Goal: Task Accomplishment & Management: Manage account settings

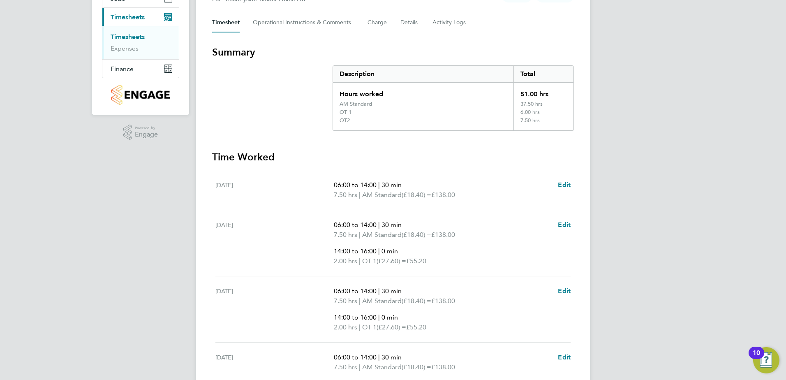
scroll to position [123, 0]
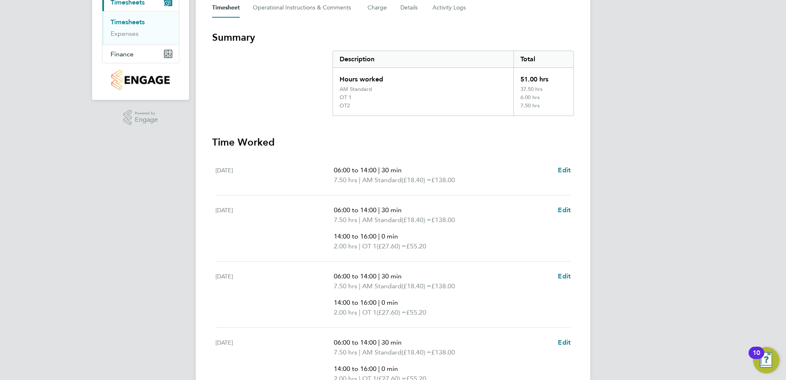
click at [624, 137] on div "DS Dave Spiller Notifications 20 Applications: Network Team Members Sites Worke…" at bounding box center [393, 226] width 786 height 699
drag, startPoint x: 520, startPoint y: 266, endPoint x: 523, endPoint y: 119, distance: 146.4
click at [523, 119] on section "Summary Description Total Hours worked 51.00 hrs AM Standard 37.50 hrs OT 1 6.0…" at bounding box center [393, 287] width 362 height 512
click at [606, 153] on div "DS Dave Spiller Notifications 20 Applications: Network Team Members Sites Worke…" at bounding box center [393, 226] width 786 height 699
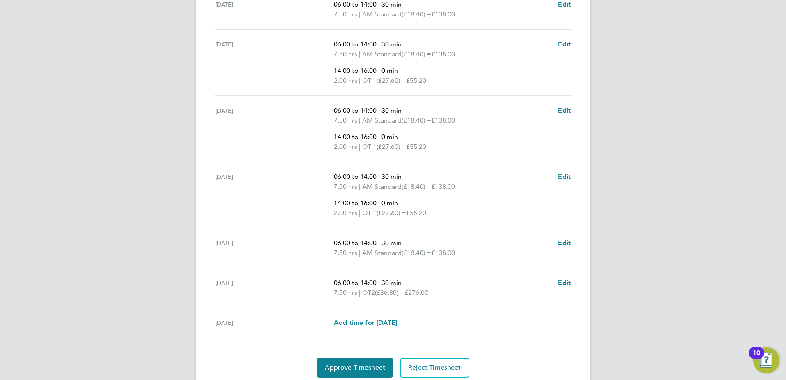
scroll to position [319, 0]
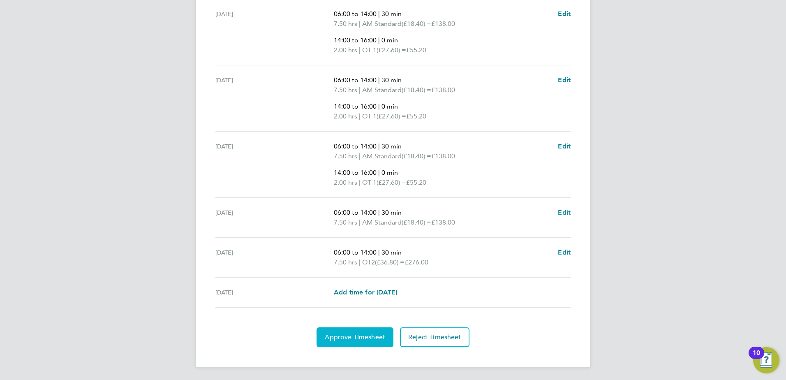
click at [380, 335] on span "Approve Timesheet" at bounding box center [355, 337] width 60 height 8
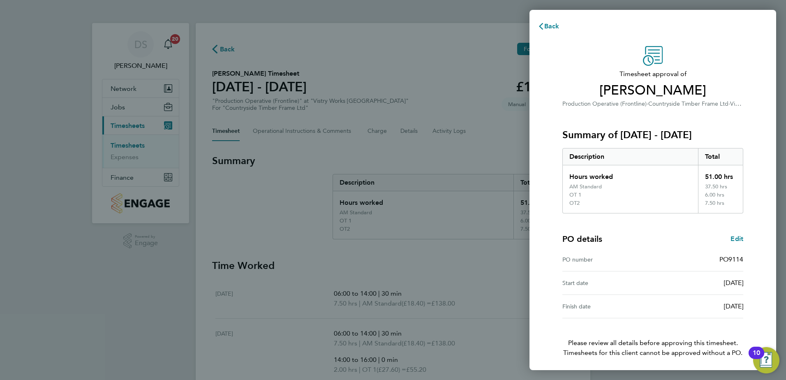
click at [654, 278] on div "[DATE]" at bounding box center [698, 283] width 90 height 10
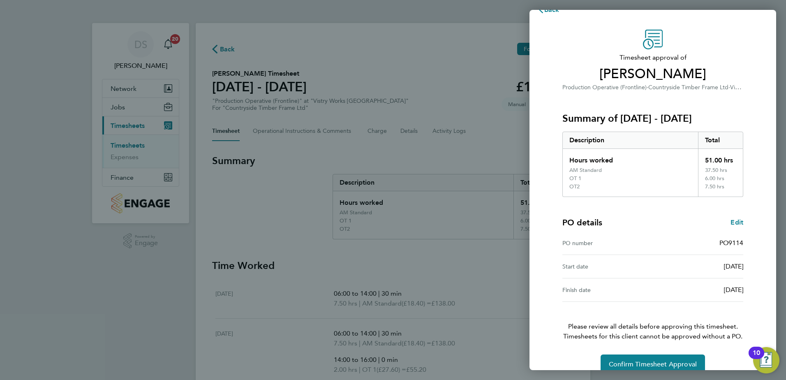
scroll to position [30, 0]
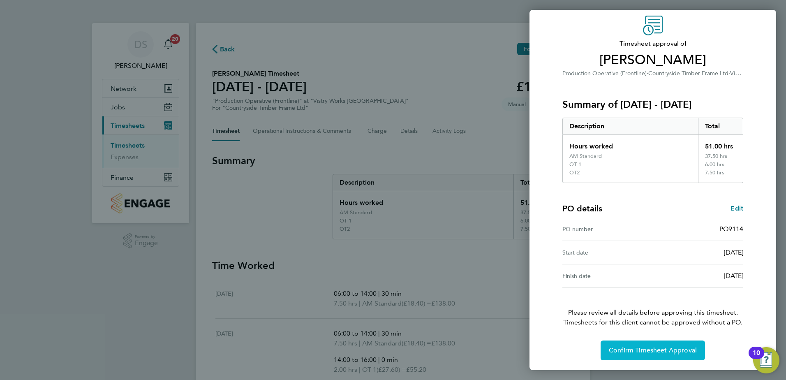
click at [643, 347] on span "Confirm Timesheet Approval" at bounding box center [653, 350] width 88 height 8
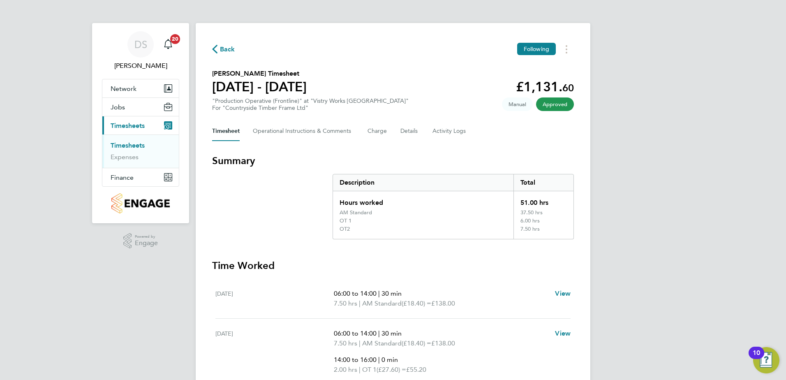
click at [225, 49] on span "Back" at bounding box center [227, 49] width 15 height 10
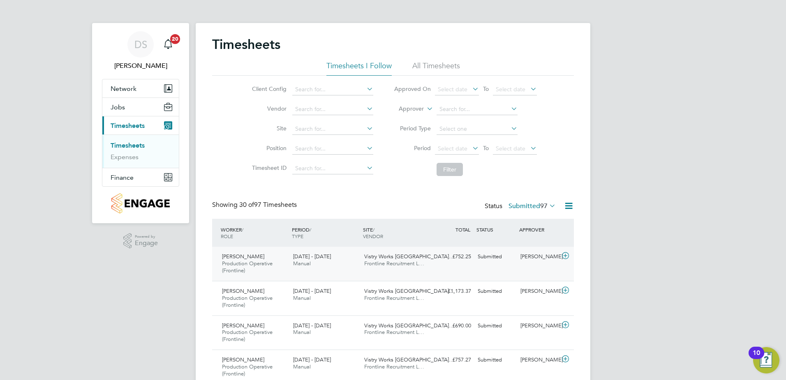
click at [564, 257] on icon at bounding box center [565, 255] width 10 height 7
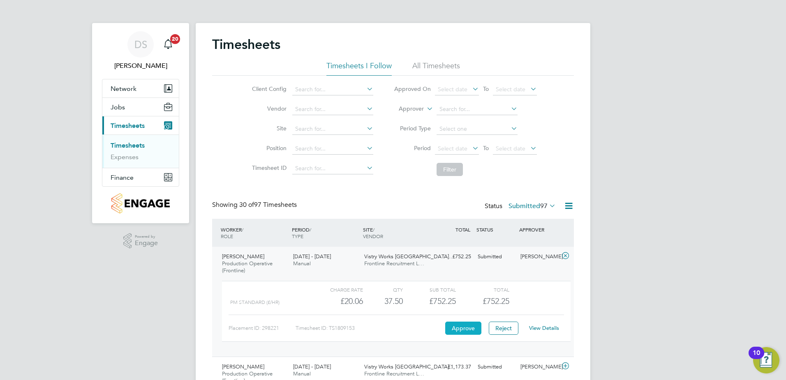
click at [466, 329] on button "Approve" at bounding box center [463, 327] width 36 height 13
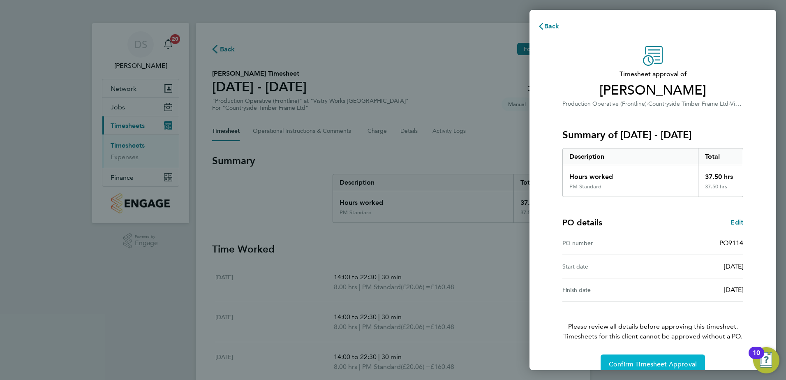
click at [662, 365] on span "Confirm Timesheet Approval" at bounding box center [653, 364] width 88 height 8
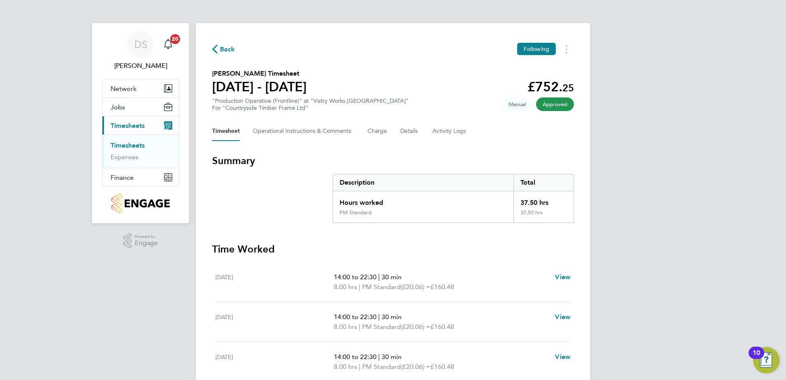
click at [221, 49] on span "Back" at bounding box center [227, 49] width 15 height 10
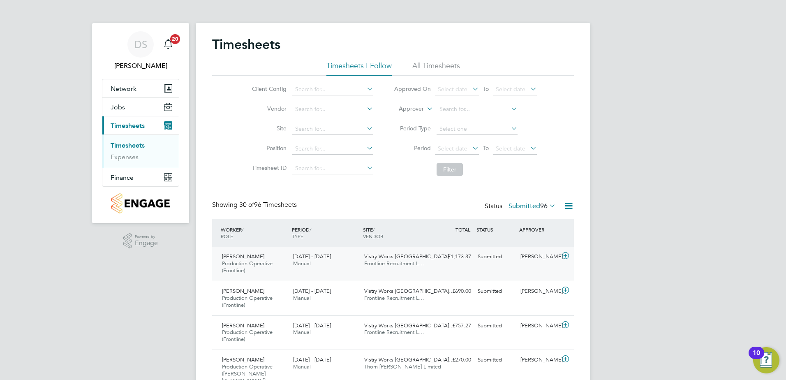
click at [566, 258] on icon at bounding box center [565, 255] width 10 height 7
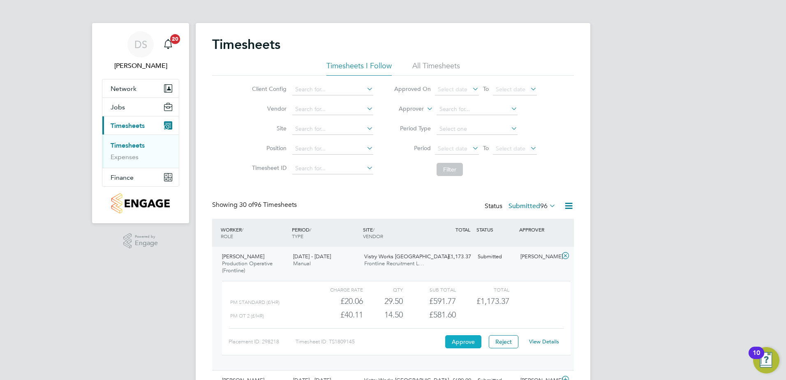
click at [457, 340] on button "Approve" at bounding box center [463, 341] width 36 height 13
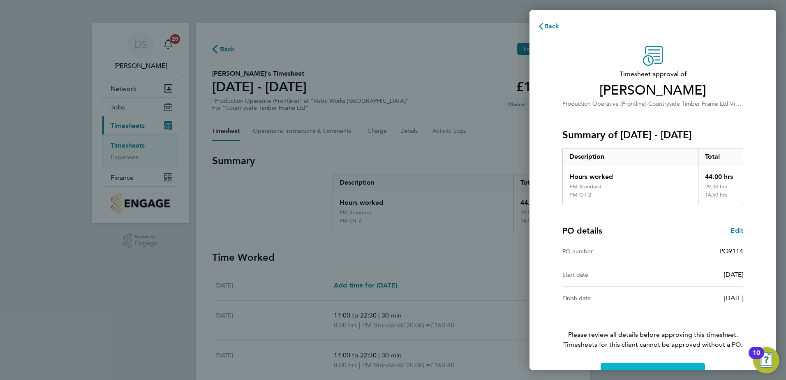
click at [675, 366] on button "Confirm Timesheet Approval" at bounding box center [653, 373] width 104 height 20
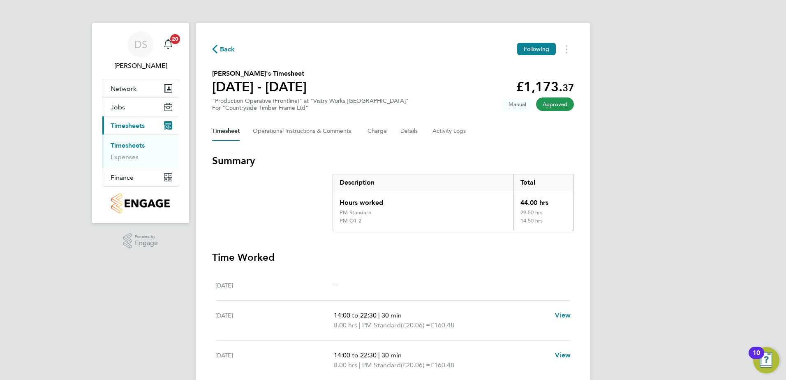
click at [224, 49] on span "Back" at bounding box center [227, 49] width 15 height 10
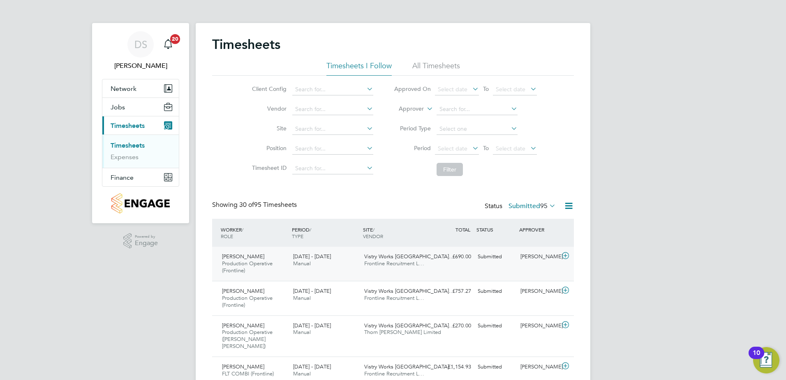
click at [566, 256] on icon at bounding box center [565, 255] width 10 height 7
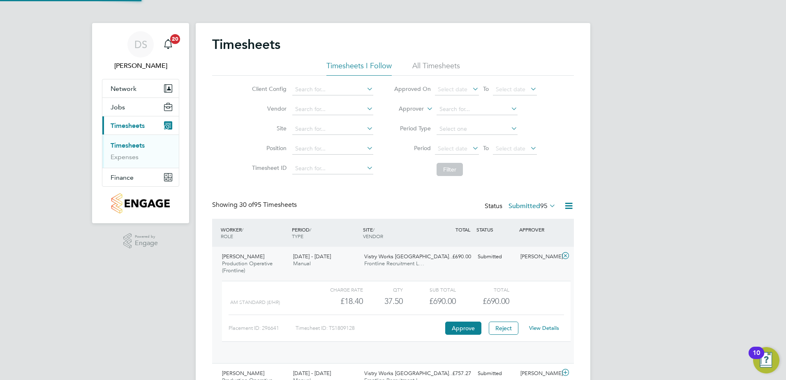
click at [564, 254] on icon at bounding box center [565, 255] width 10 height 7
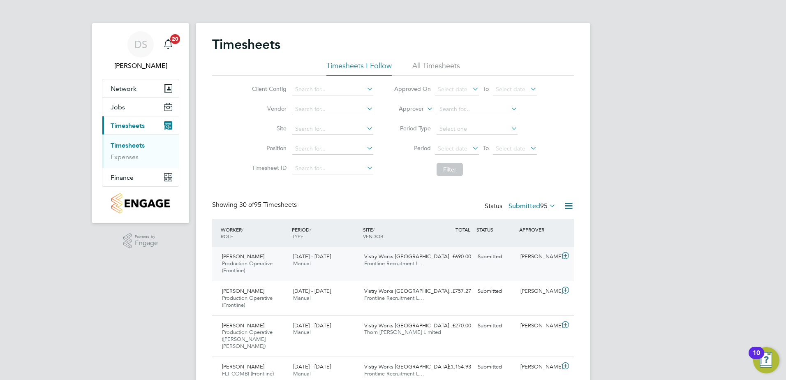
click at [563, 255] on icon at bounding box center [565, 255] width 10 height 7
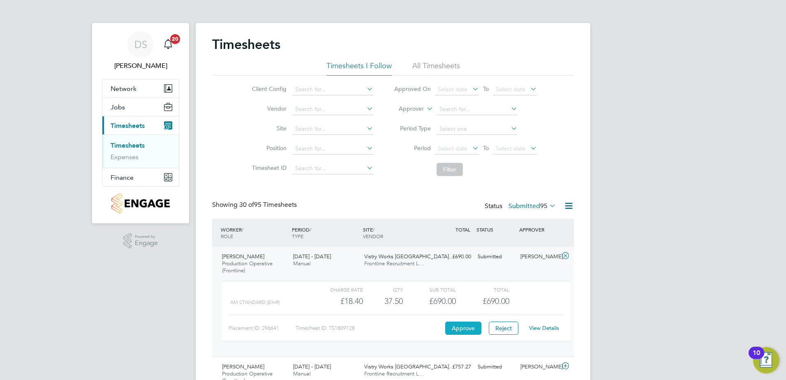
click at [460, 326] on button "Approve" at bounding box center [463, 327] width 36 height 13
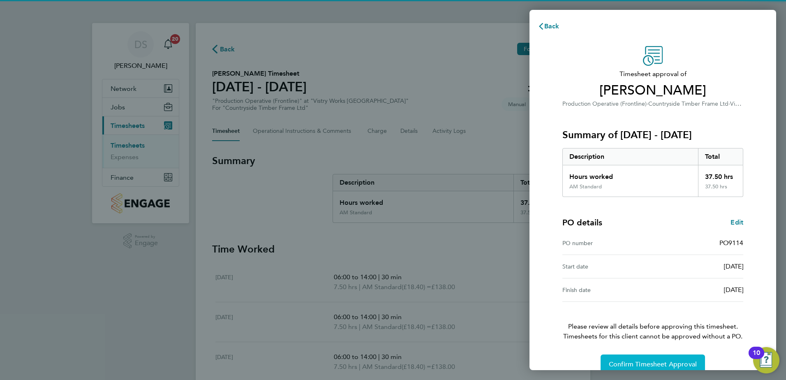
click at [662, 365] on span "Confirm Timesheet Approval" at bounding box center [653, 364] width 88 height 8
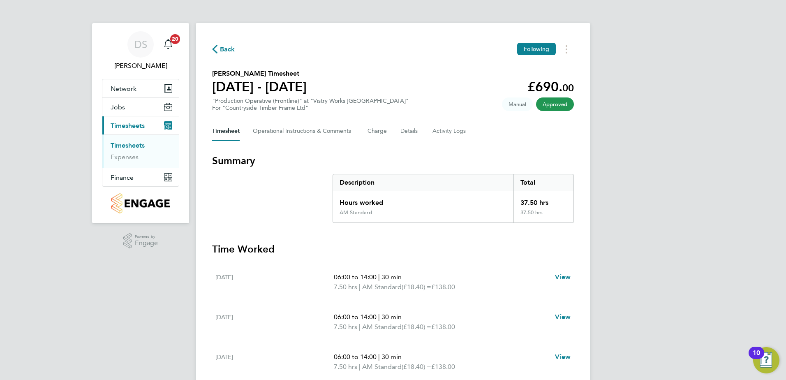
click at [227, 50] on span "Back" at bounding box center [227, 49] width 15 height 10
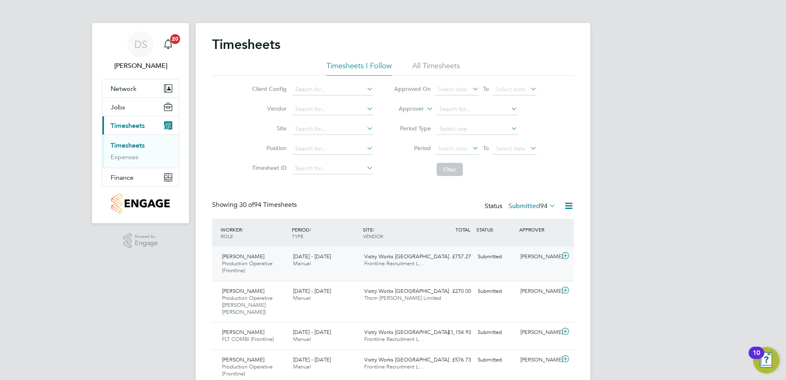
click at [561, 256] on icon at bounding box center [565, 255] width 10 height 7
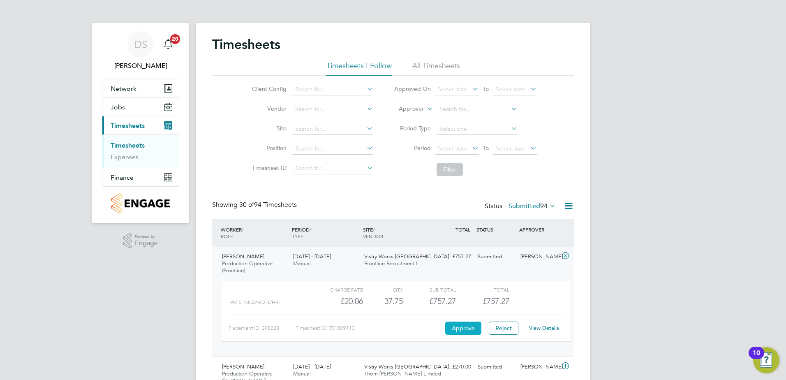
click at [458, 327] on button "Approve" at bounding box center [463, 327] width 36 height 13
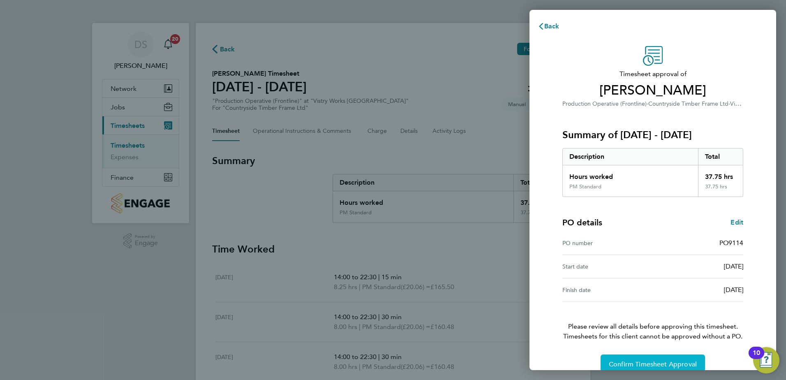
click at [644, 364] on span "Confirm Timesheet Approval" at bounding box center [653, 364] width 88 height 8
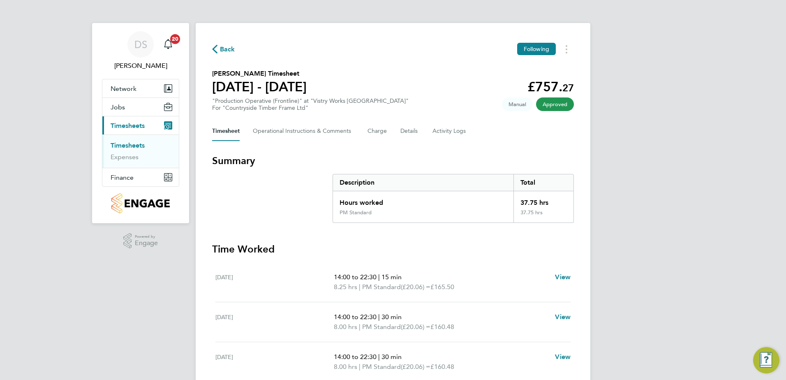
click at [227, 51] on span "Back" at bounding box center [227, 49] width 15 height 10
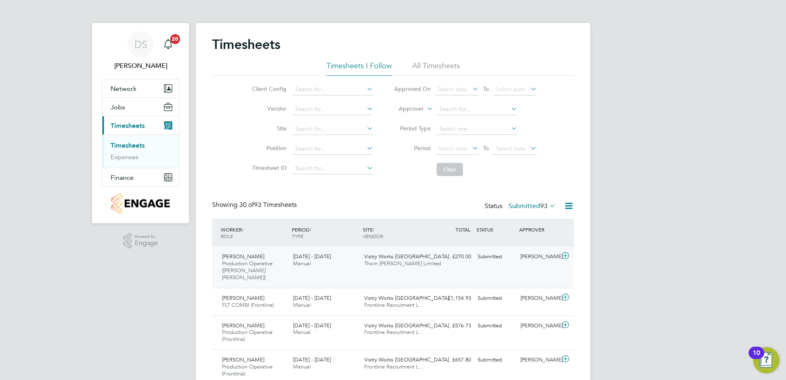
click at [561, 257] on icon at bounding box center [565, 255] width 10 height 7
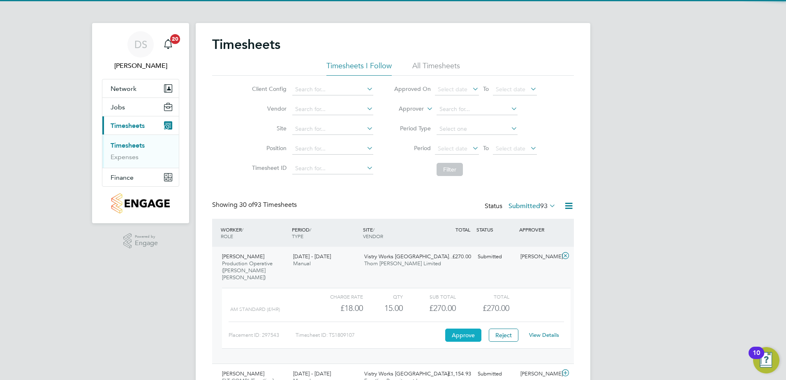
click at [465, 329] on button "Approve" at bounding box center [463, 334] width 36 height 13
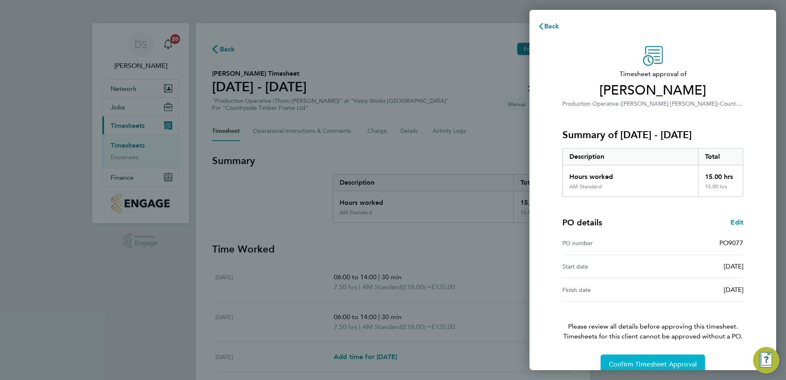
click at [670, 363] on span "Confirm Timesheet Approval" at bounding box center [653, 364] width 88 height 8
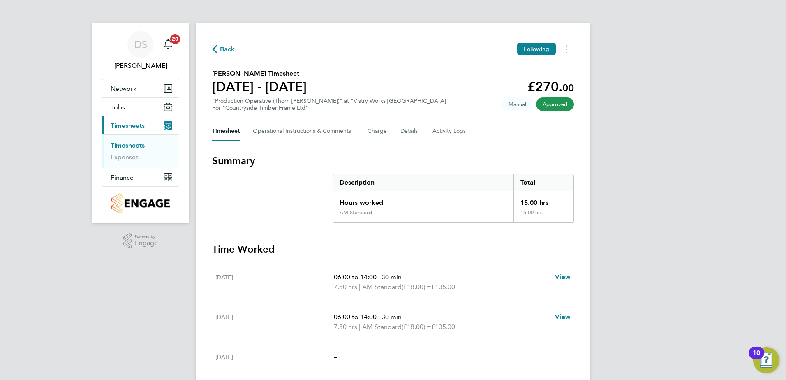
click at [227, 50] on span "Back" at bounding box center [227, 49] width 15 height 10
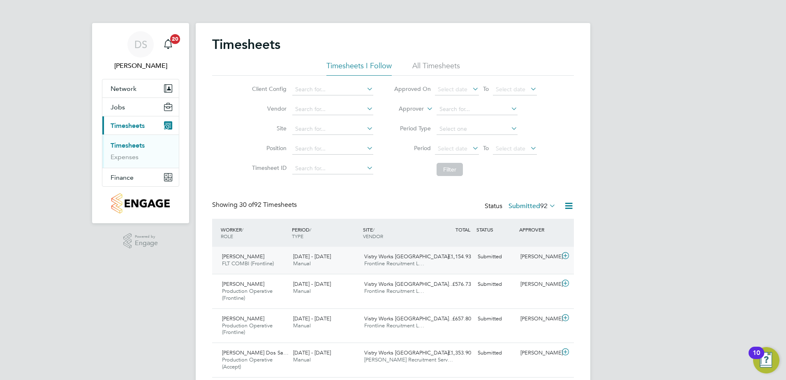
click at [563, 259] on icon at bounding box center [565, 255] width 10 height 7
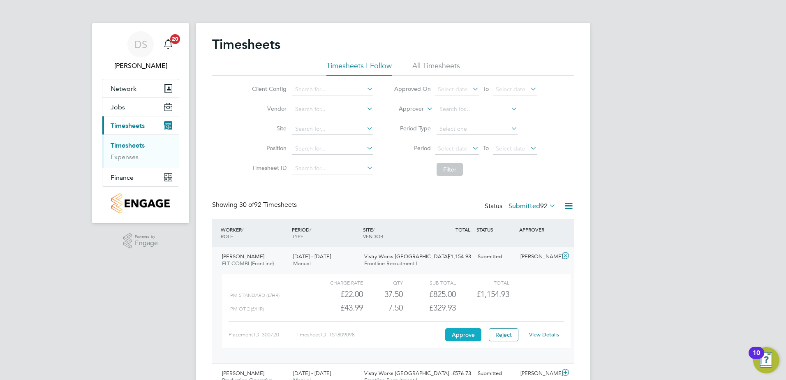
click at [455, 334] on button "Approve" at bounding box center [463, 334] width 36 height 13
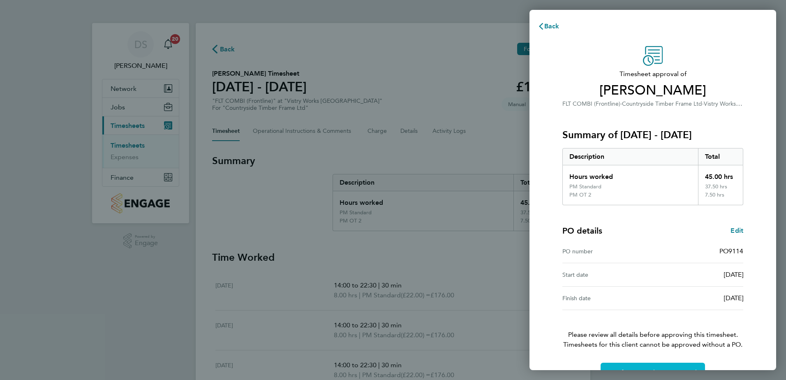
click at [656, 364] on button "Confirm Timesheet Approval" at bounding box center [653, 373] width 104 height 20
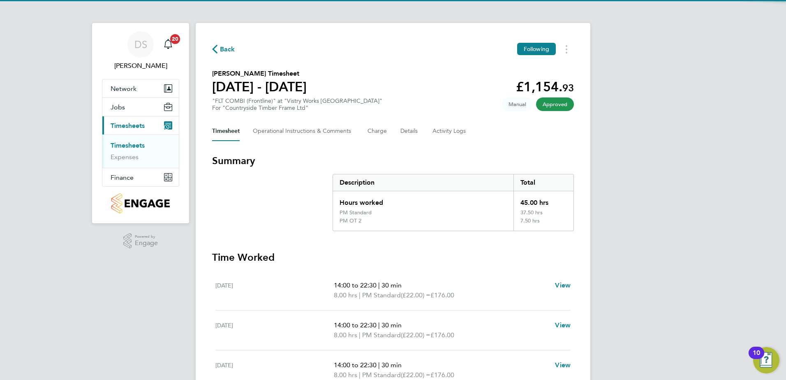
click at [226, 52] on span "Back" at bounding box center [227, 49] width 15 height 10
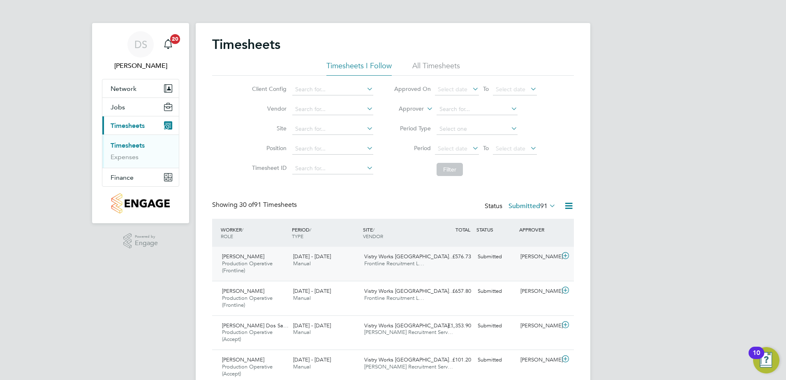
click at [562, 261] on div at bounding box center [566, 256] width 14 height 13
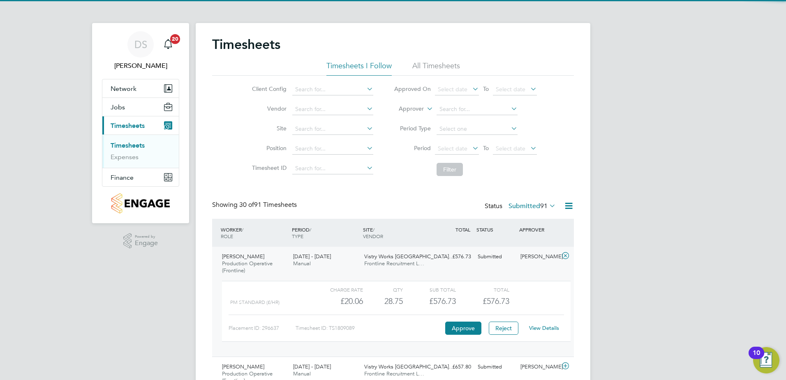
click at [453, 321] on div "Placement ID: 296637 Timesheet ID: TS1809089 Approve Reject View Details" at bounding box center [396, 324] width 335 height 20
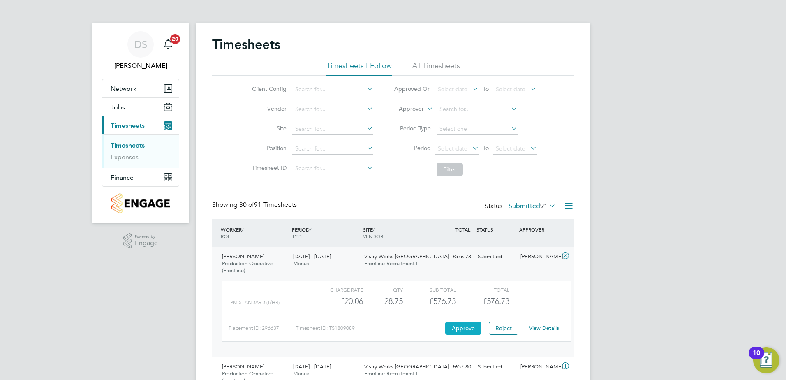
click at [465, 326] on button "Approve" at bounding box center [463, 327] width 36 height 13
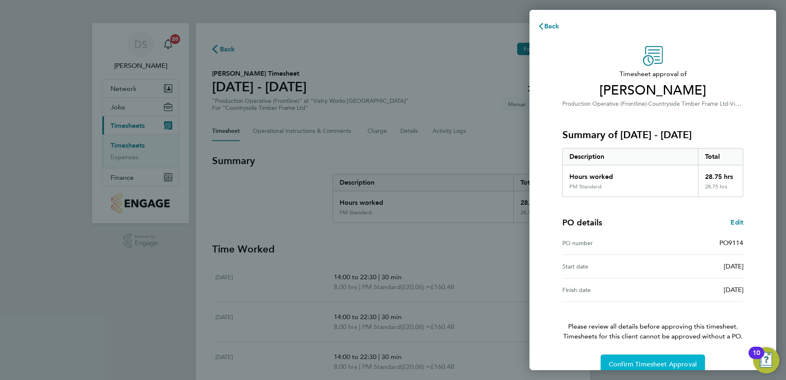
click at [650, 363] on span "Confirm Timesheet Approval" at bounding box center [653, 364] width 88 height 8
